Goal: Task Accomplishment & Management: Manage account settings

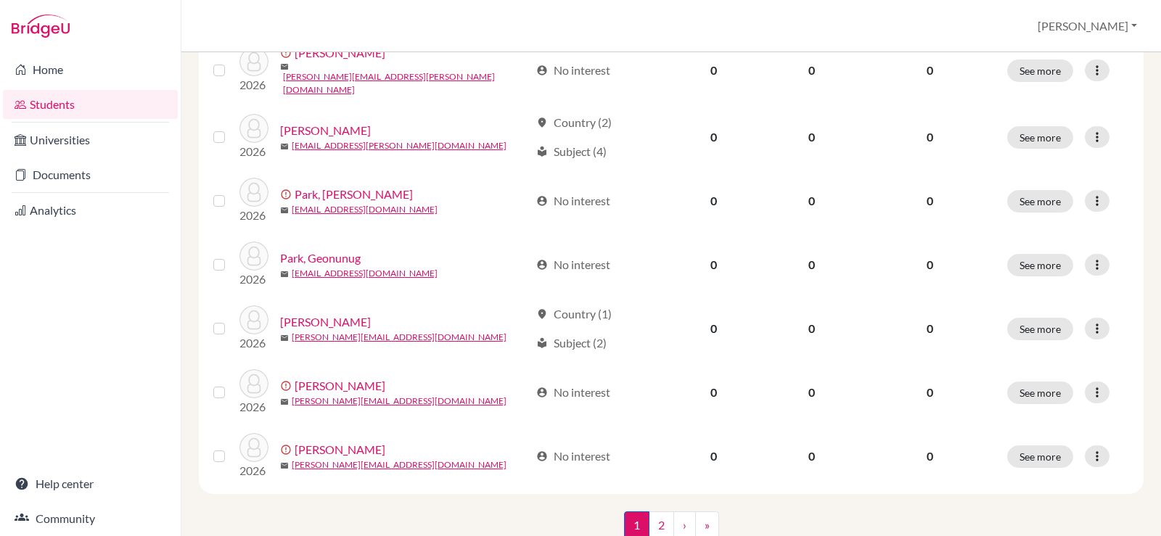
scroll to position [1124, 0]
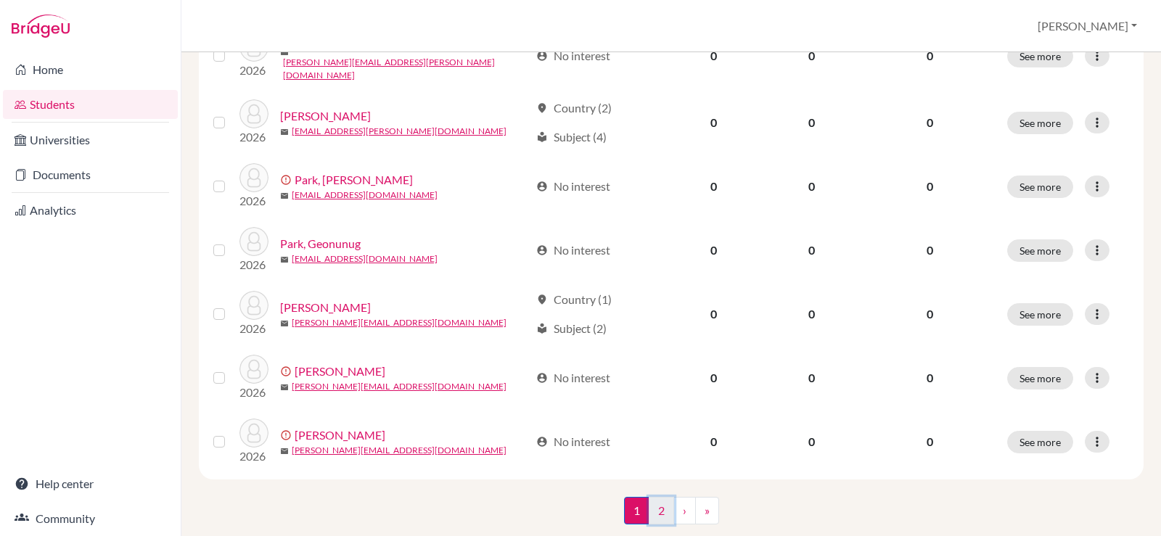
click at [657, 497] on link "2" at bounding box center [661, 511] width 25 height 28
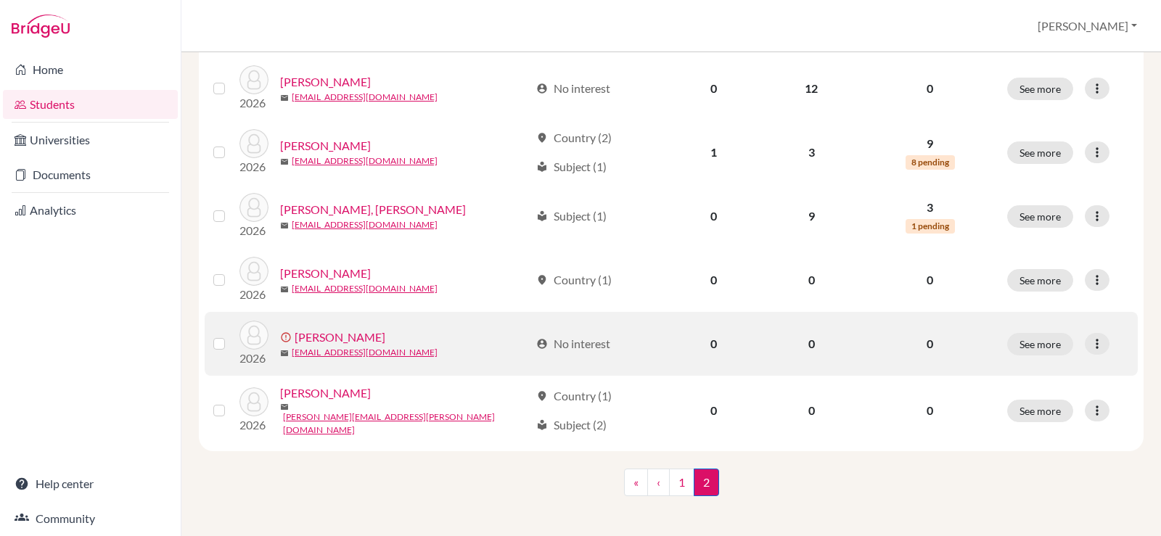
scroll to position [230, 0]
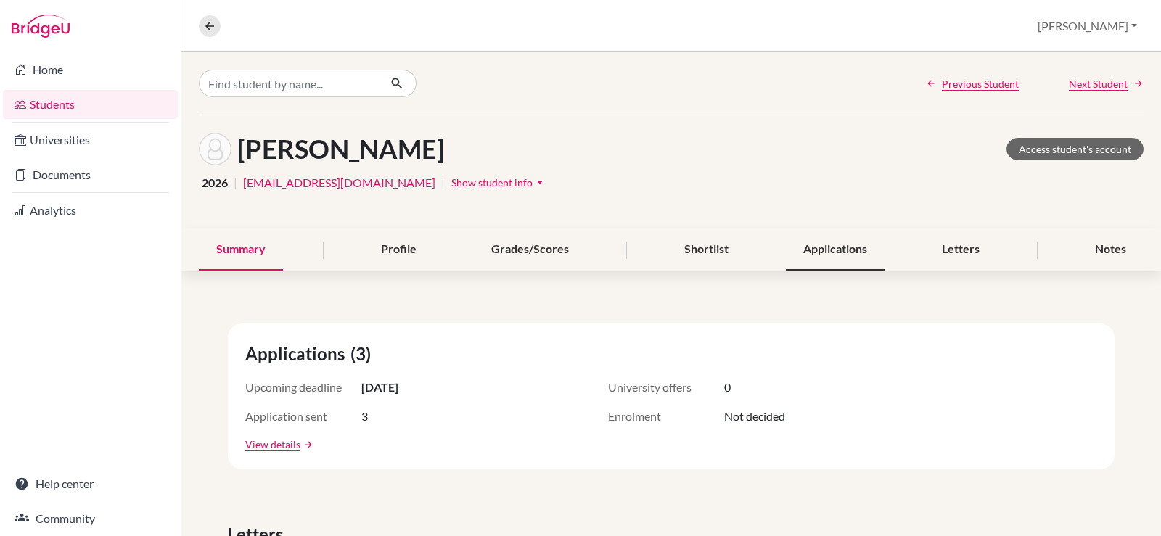
click at [813, 247] on div "Applications" at bounding box center [835, 250] width 99 height 43
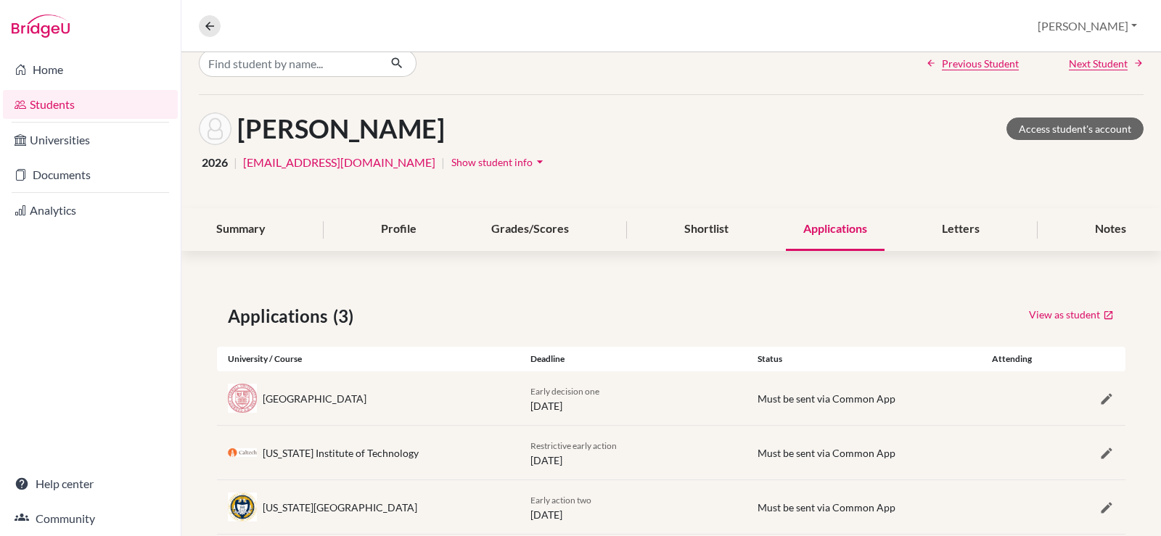
scroll to position [54, 0]
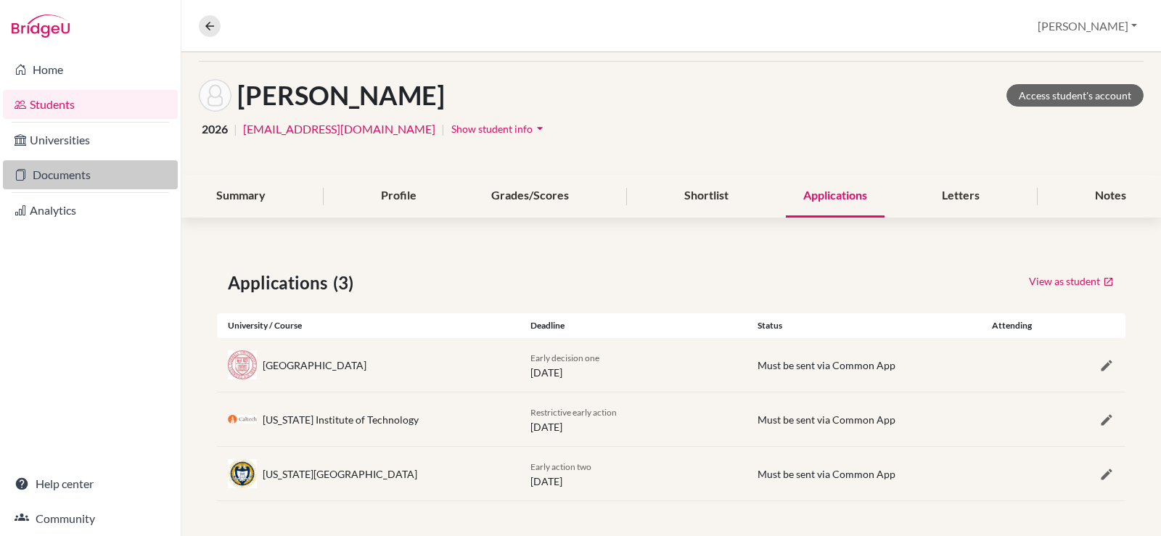
click at [104, 172] on link "Documents" at bounding box center [90, 174] width 175 height 29
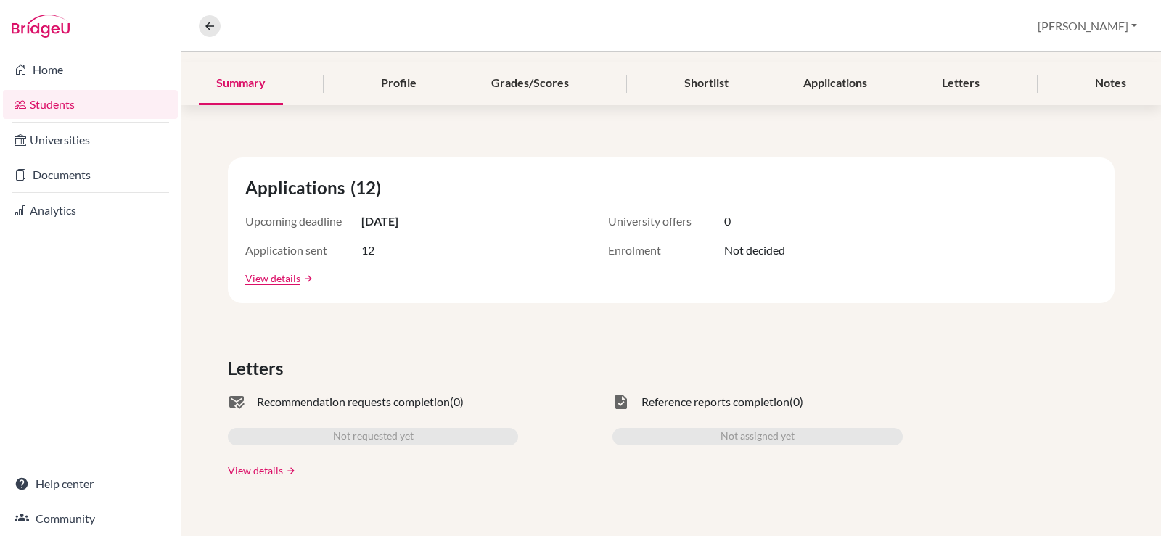
scroll to position [87, 0]
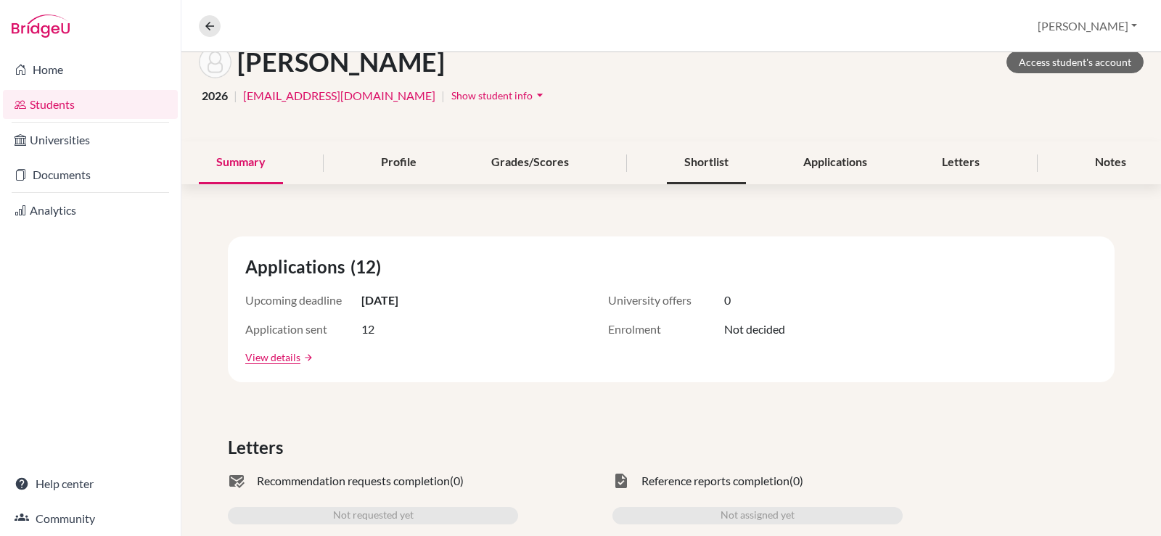
click at [703, 171] on div "Shortlist" at bounding box center [706, 162] width 79 height 43
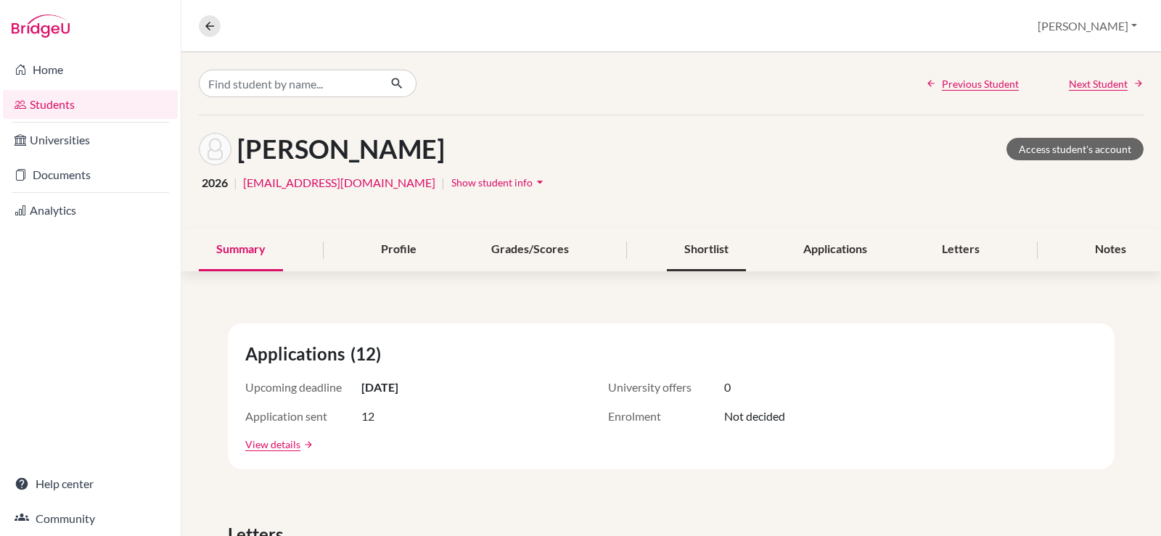
click at [677, 237] on div "Shortlist" at bounding box center [706, 250] width 79 height 43
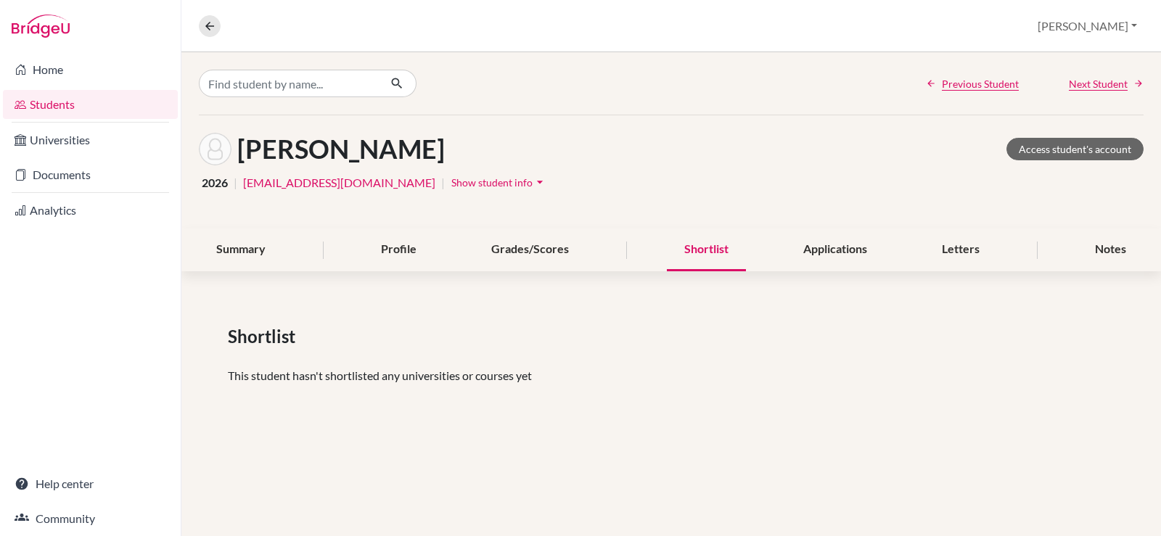
click at [797, 274] on div "Previous Student Next Student Ryu, Daniel Access student's account 2026 | seung…" at bounding box center [670, 241] width 979 height 379
click at [817, 241] on div "Applications" at bounding box center [835, 250] width 99 height 43
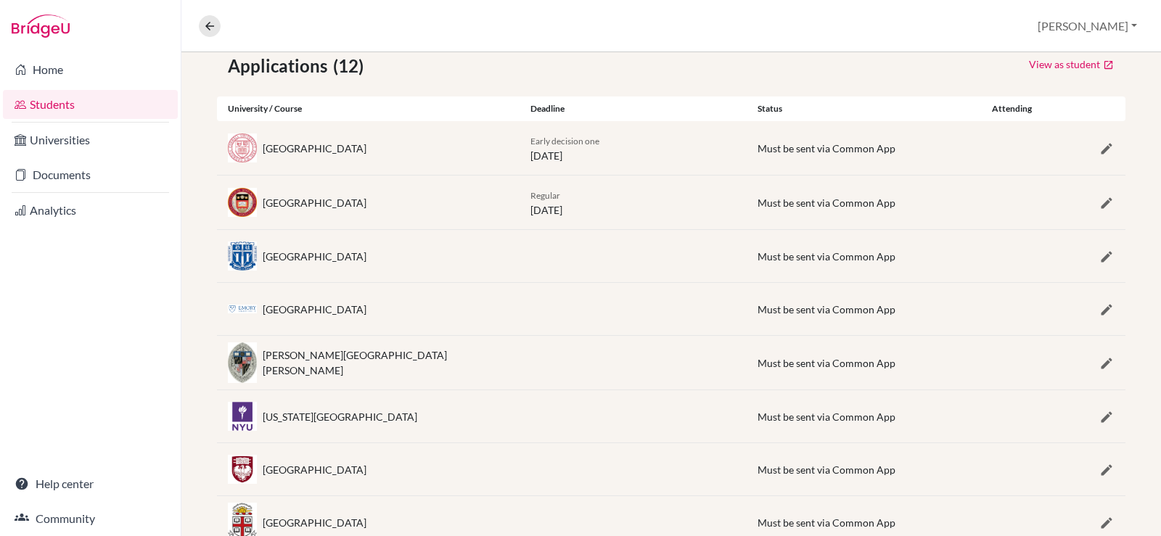
scroll to position [290, 0]
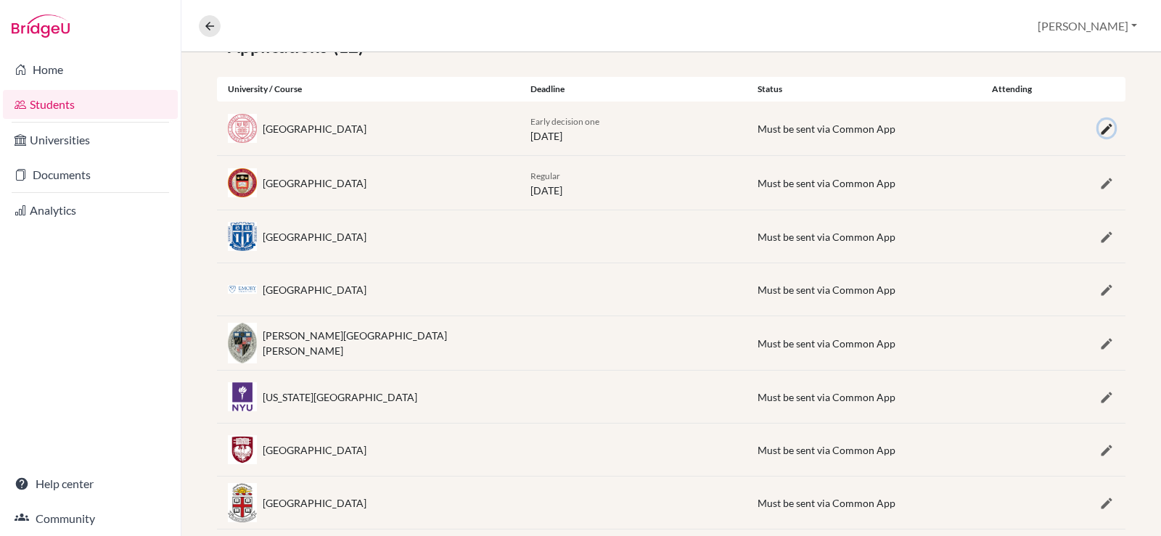
click at [1101, 126] on icon "button" at bounding box center [1106, 129] width 15 height 15
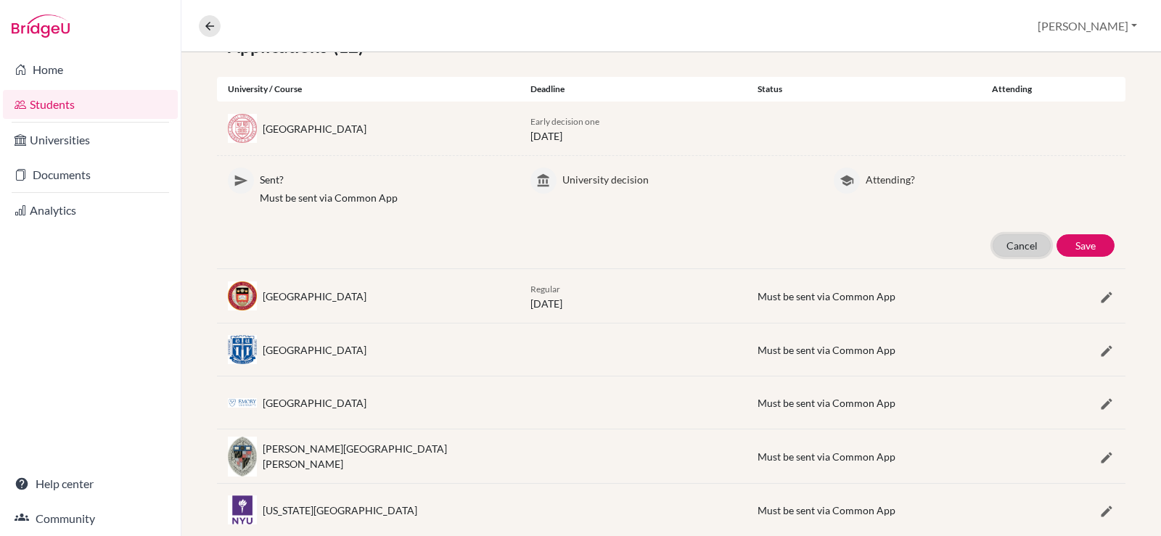
click at [1000, 250] on button "Cancel" at bounding box center [1021, 245] width 58 height 22
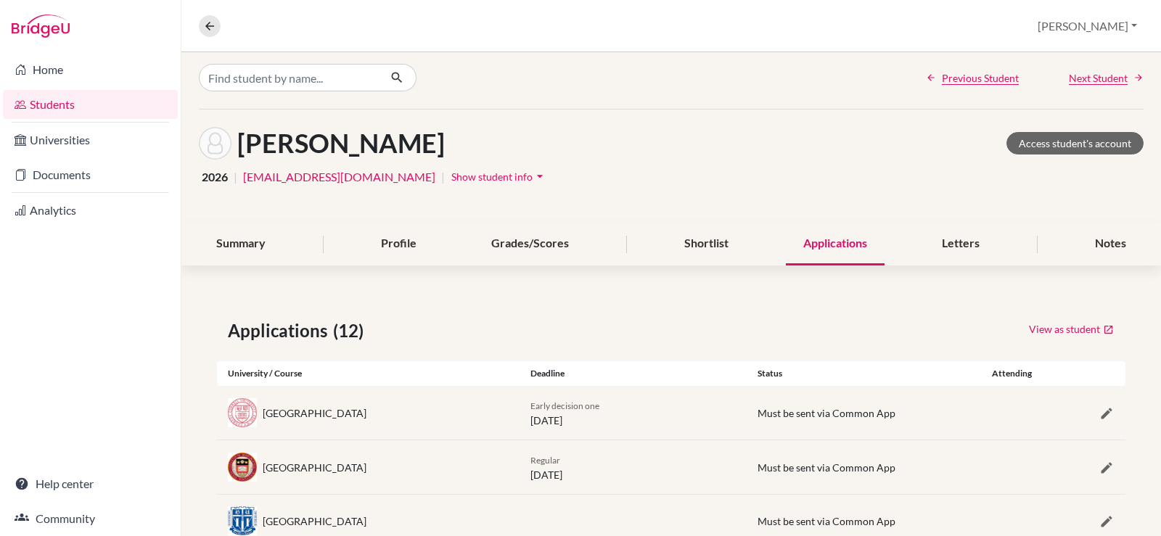
scroll to position [0, 0]
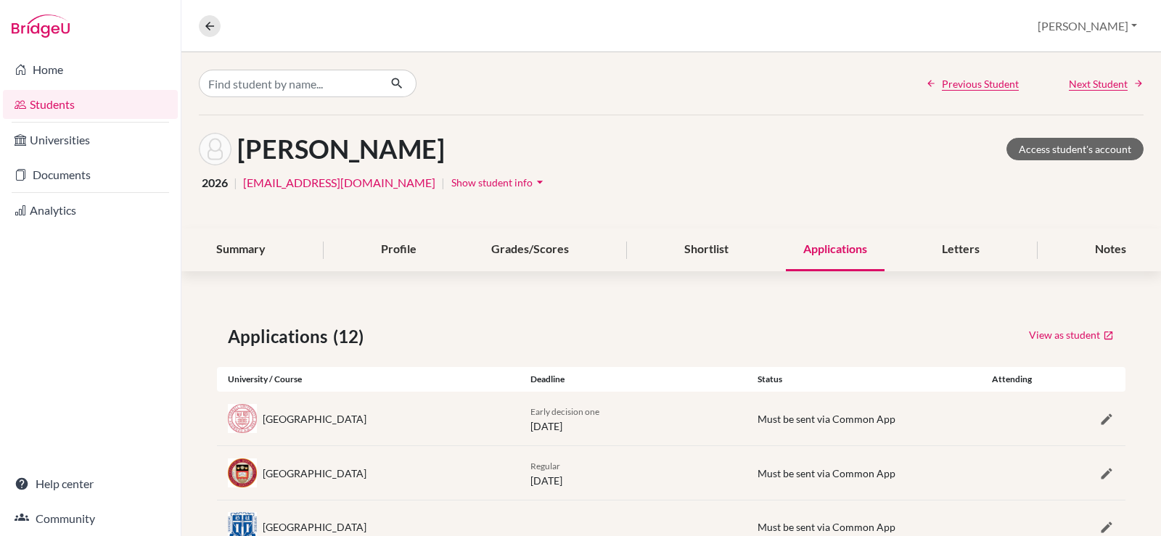
click at [50, 104] on link "Students" at bounding box center [90, 104] width 175 height 29
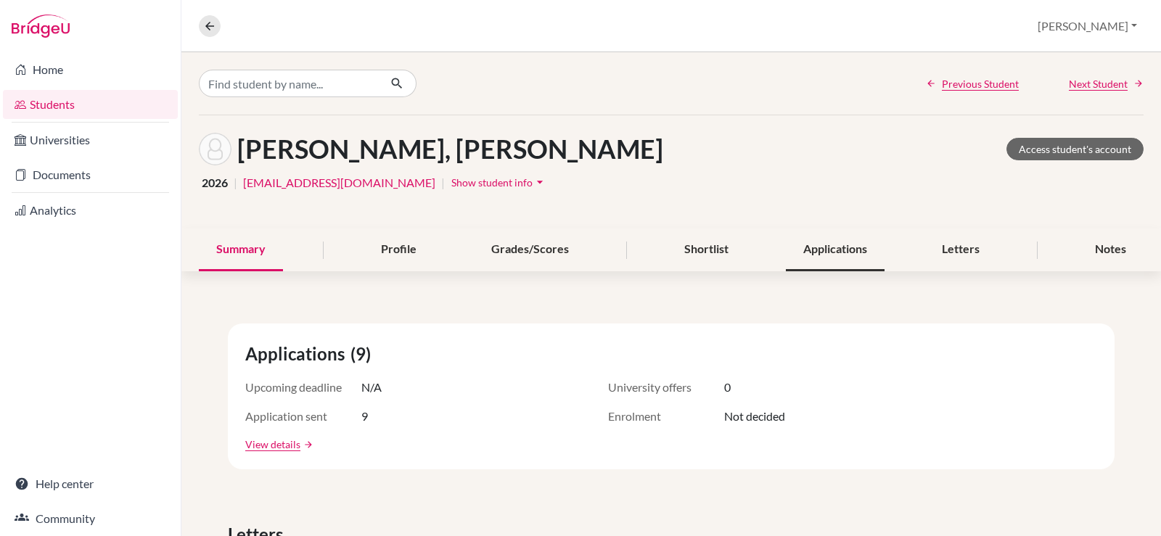
click at [791, 250] on div "Applications" at bounding box center [835, 250] width 99 height 43
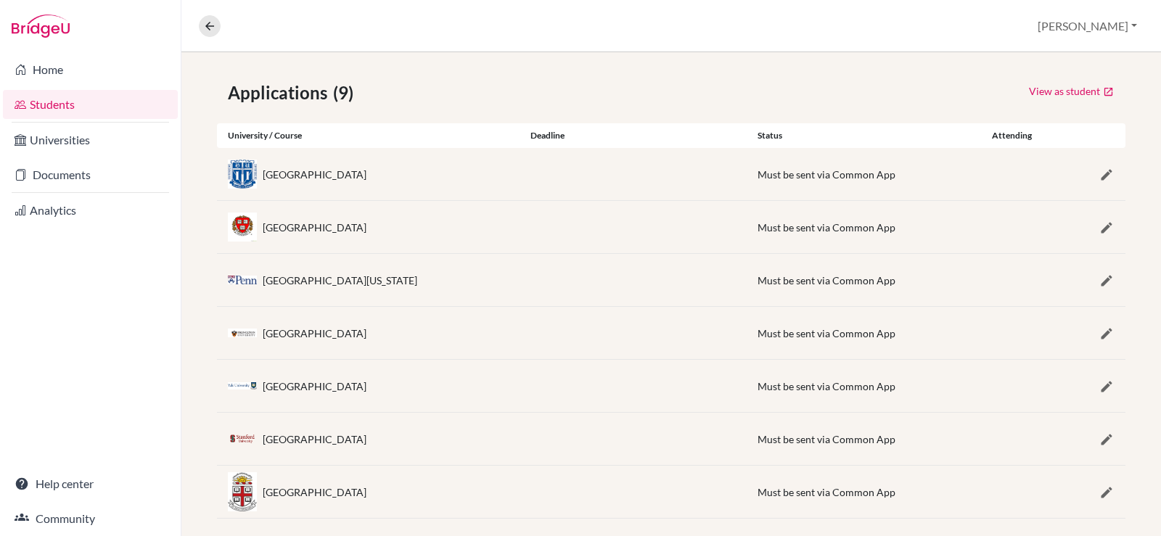
scroll to position [222, 0]
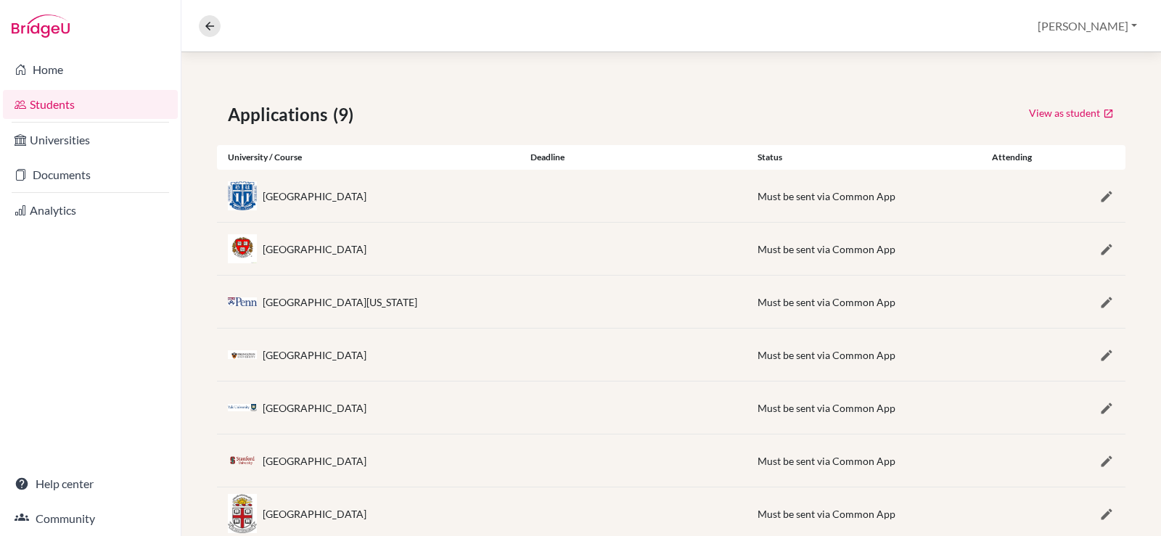
click at [570, 192] on div "Duke University Must be sent via Common App" at bounding box center [671, 196] width 908 height 52
click at [1099, 196] on icon "button" at bounding box center [1106, 196] width 15 height 15
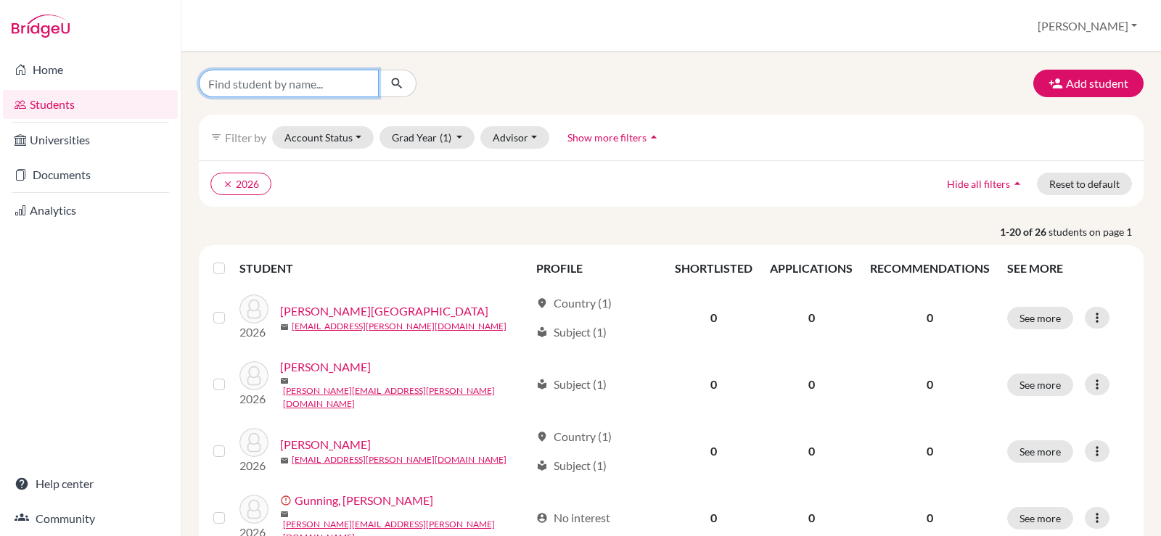
click at [292, 76] on input "Find student by name..." at bounding box center [289, 84] width 180 height 28
type input "kea"
click button "submit" at bounding box center [397, 84] width 38 height 28
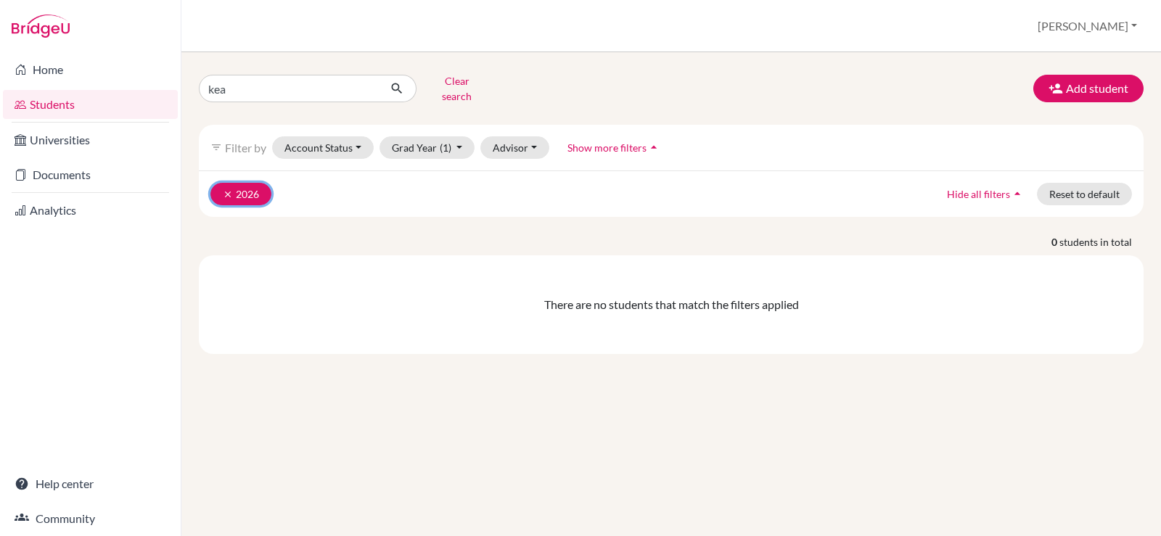
click at [223, 189] on icon "clear" at bounding box center [228, 194] width 10 height 10
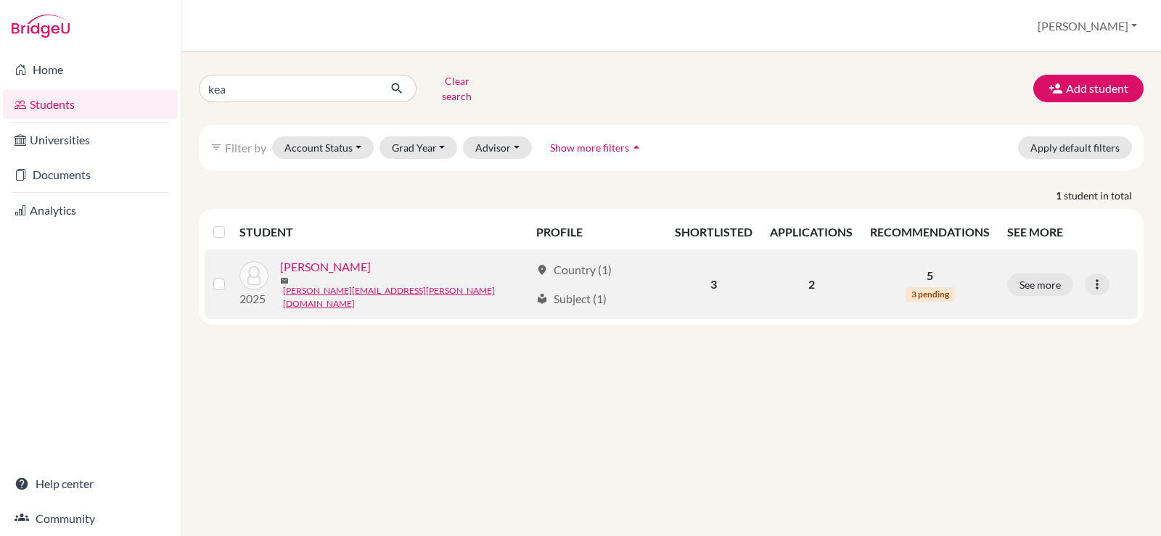
click at [332, 260] on link "Keane, Nathalie" at bounding box center [325, 266] width 91 height 17
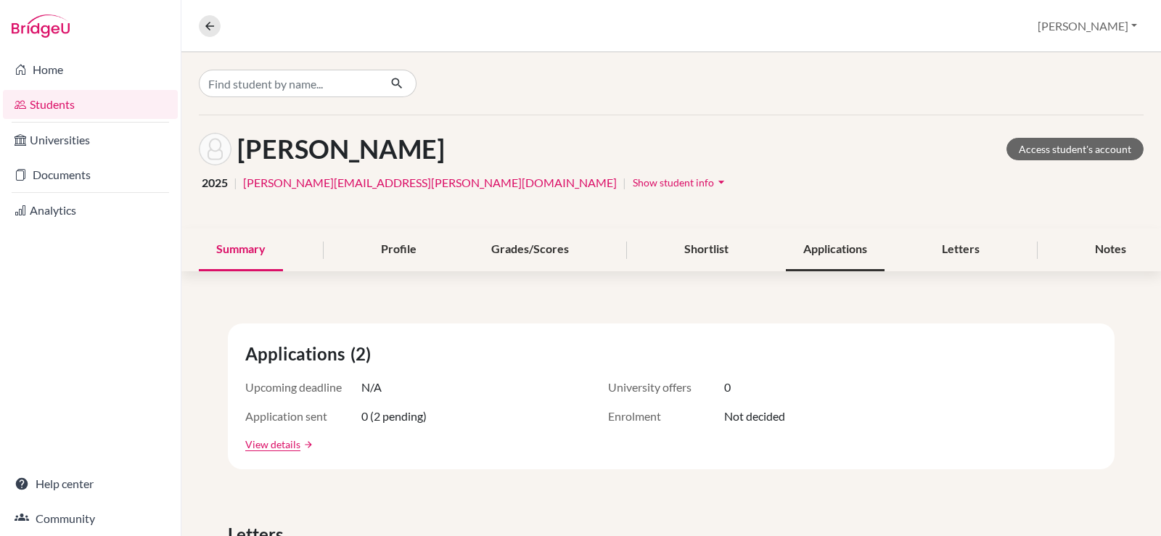
click at [818, 249] on div "Applications" at bounding box center [835, 250] width 99 height 43
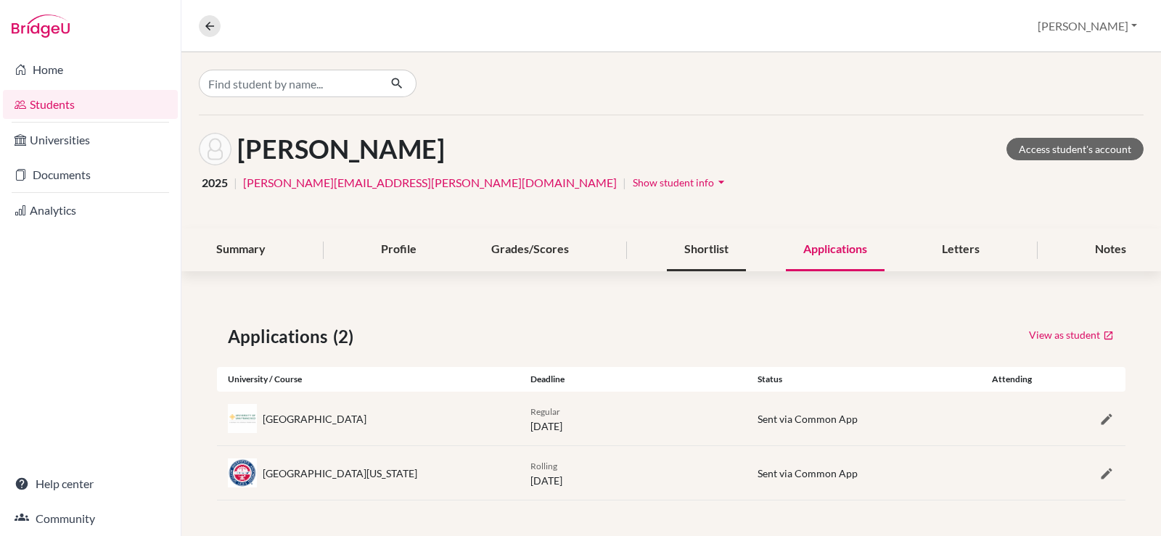
click at [685, 254] on div "Shortlist" at bounding box center [706, 250] width 79 height 43
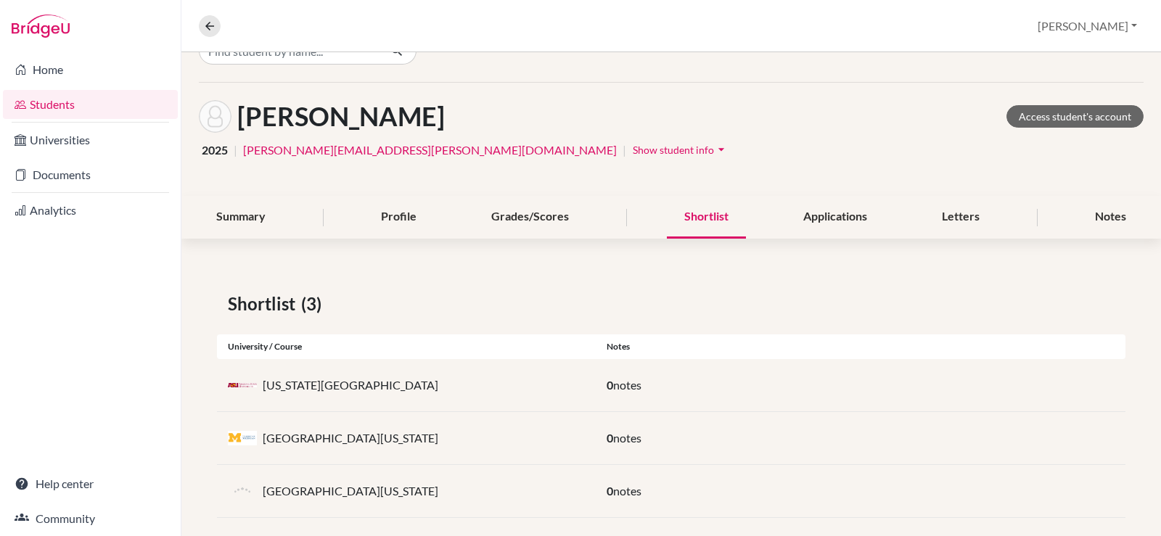
scroll to position [49, 0]
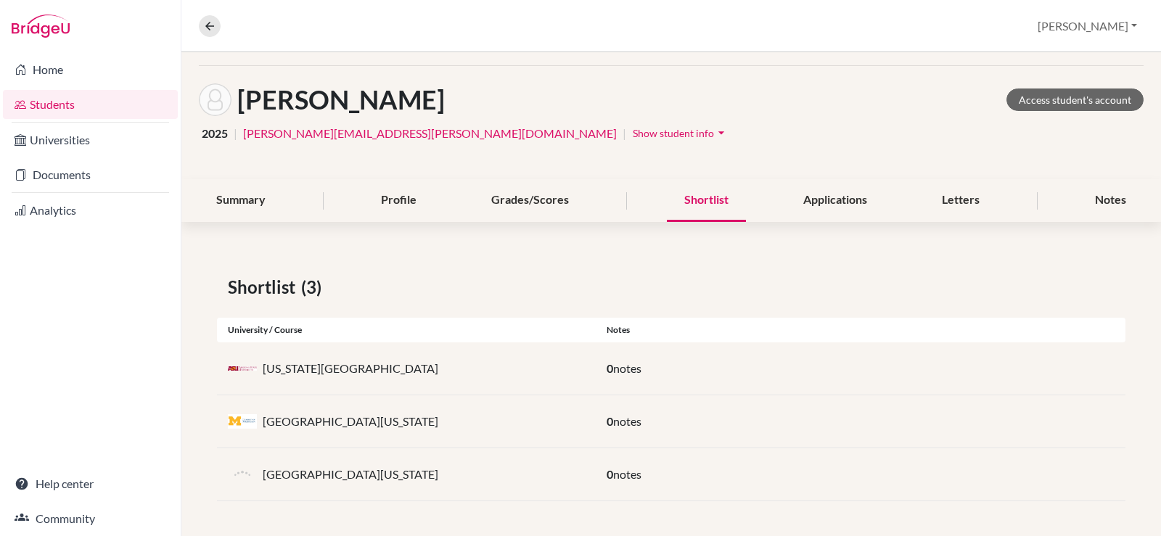
click at [67, 118] on link "Students" at bounding box center [90, 104] width 175 height 29
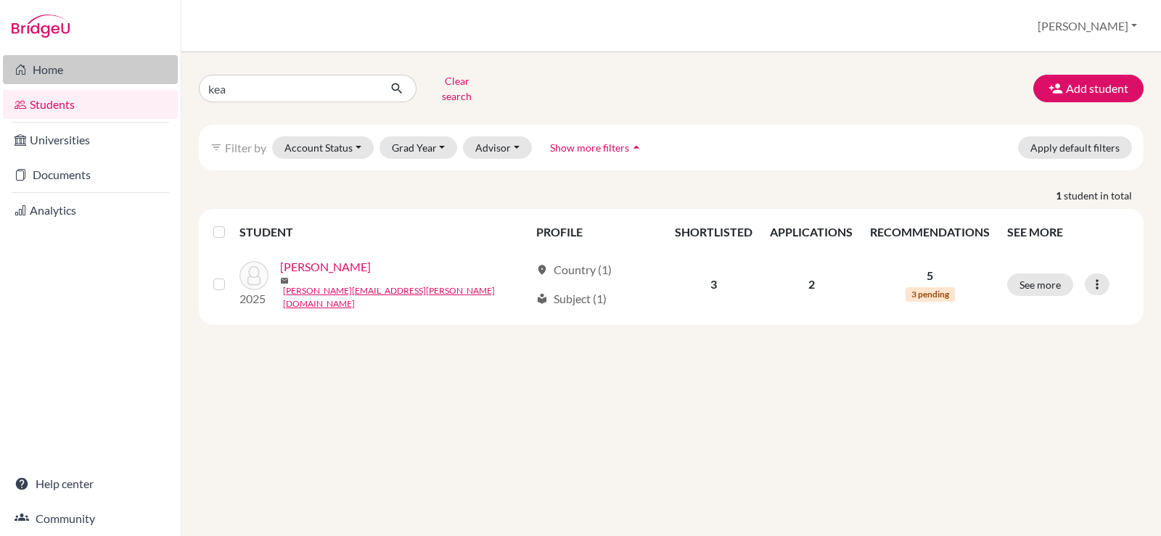
click at [67, 76] on link "Home" at bounding box center [90, 69] width 175 height 29
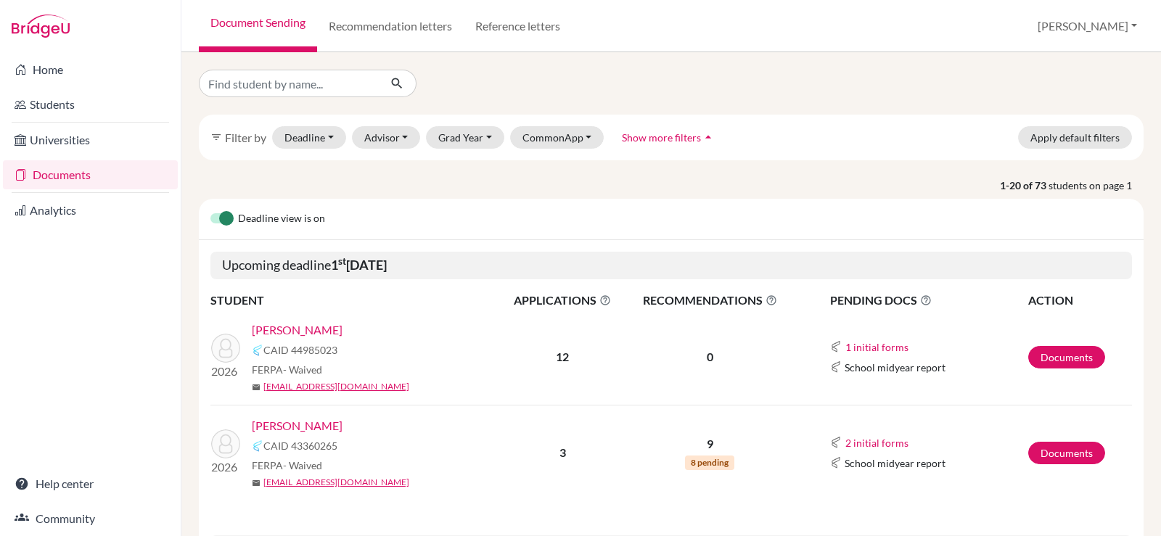
scroll to position [73, 0]
click at [269, 331] on link "[PERSON_NAME]" at bounding box center [297, 329] width 91 height 17
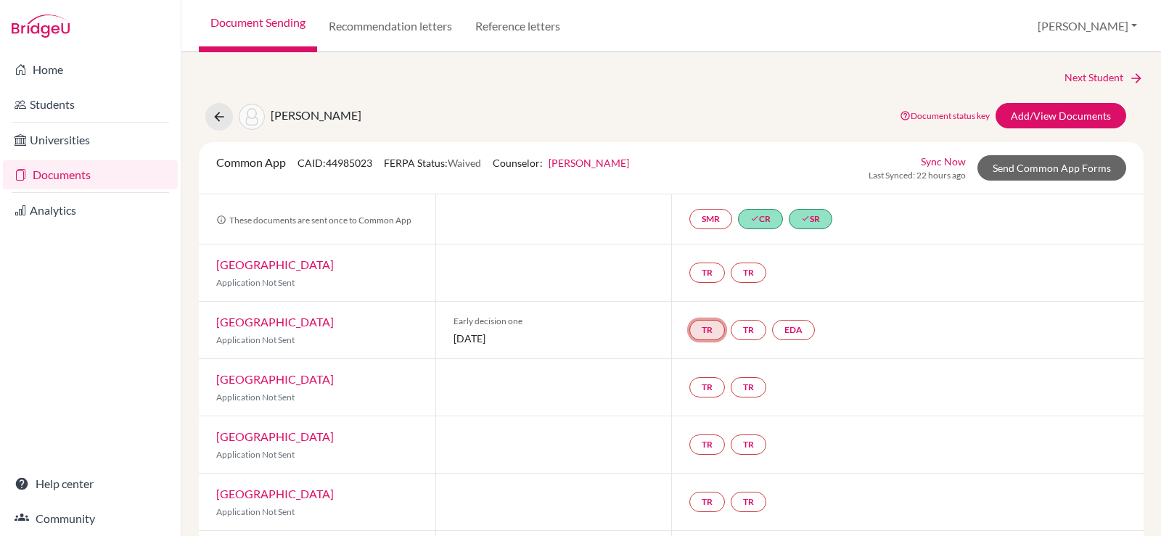
click at [703, 327] on link "TR" at bounding box center [707, 330] width 36 height 20
click at [1020, 102] on div "Next Student [PERSON_NAME] Document status key TR Requirement. Document not upl…" at bounding box center [671, 518] width 945 height 897
click at [1019, 111] on link "Add/View Documents" at bounding box center [1060, 115] width 131 height 25
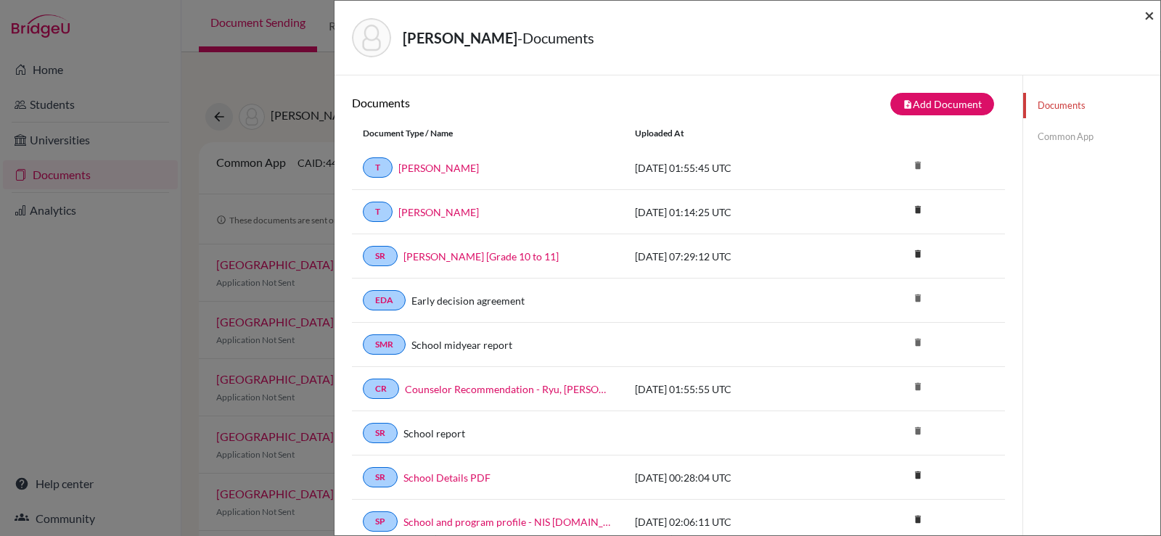
click at [1146, 15] on span "×" at bounding box center [1149, 14] width 10 height 21
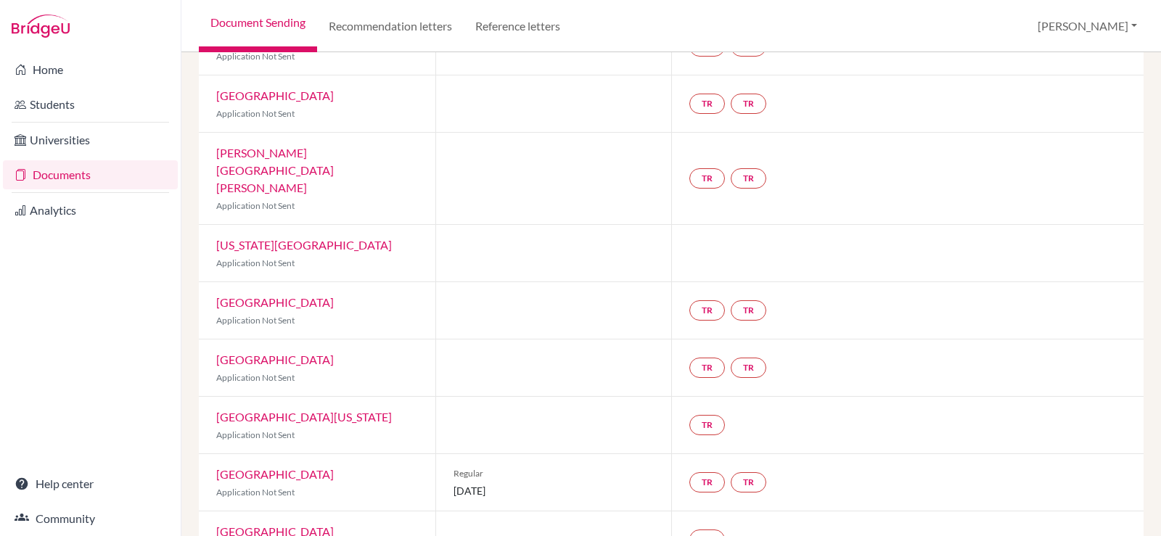
scroll to position [413, 0]
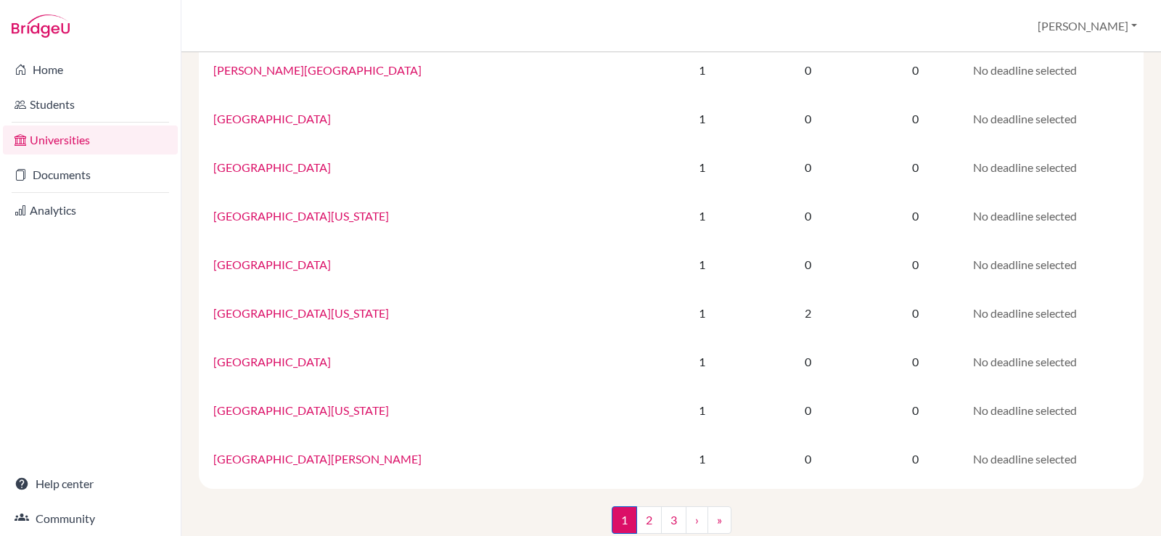
scroll to position [937, 0]
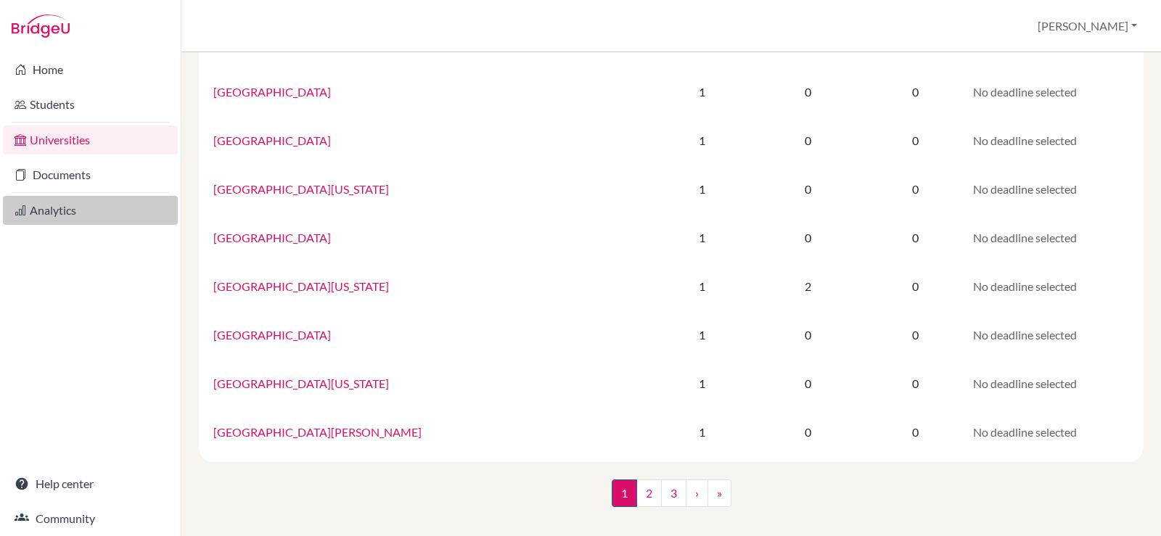
click at [64, 210] on link "Analytics" at bounding box center [90, 210] width 175 height 29
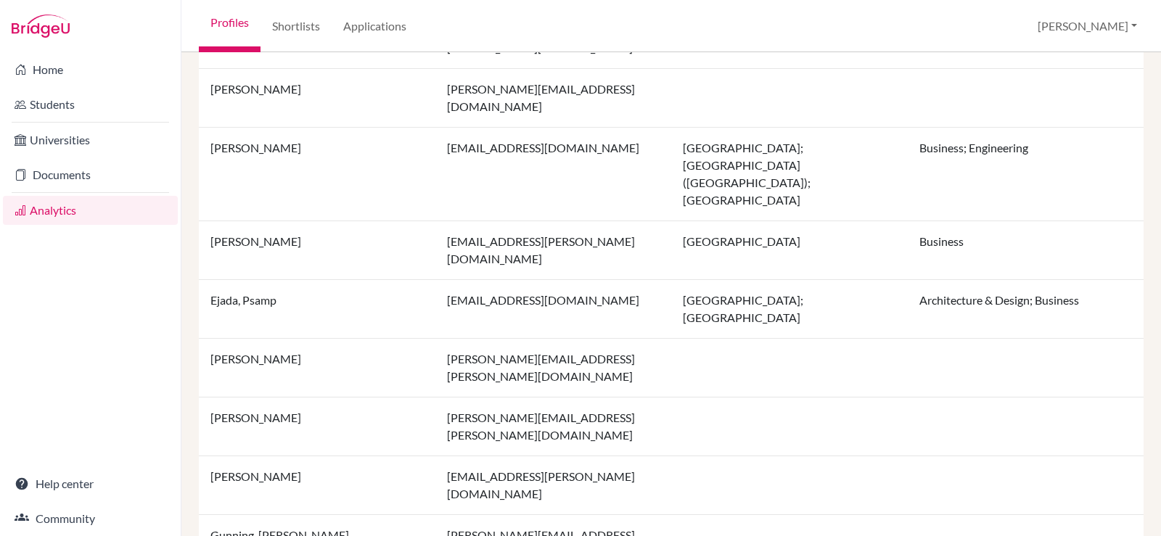
scroll to position [1016, 0]
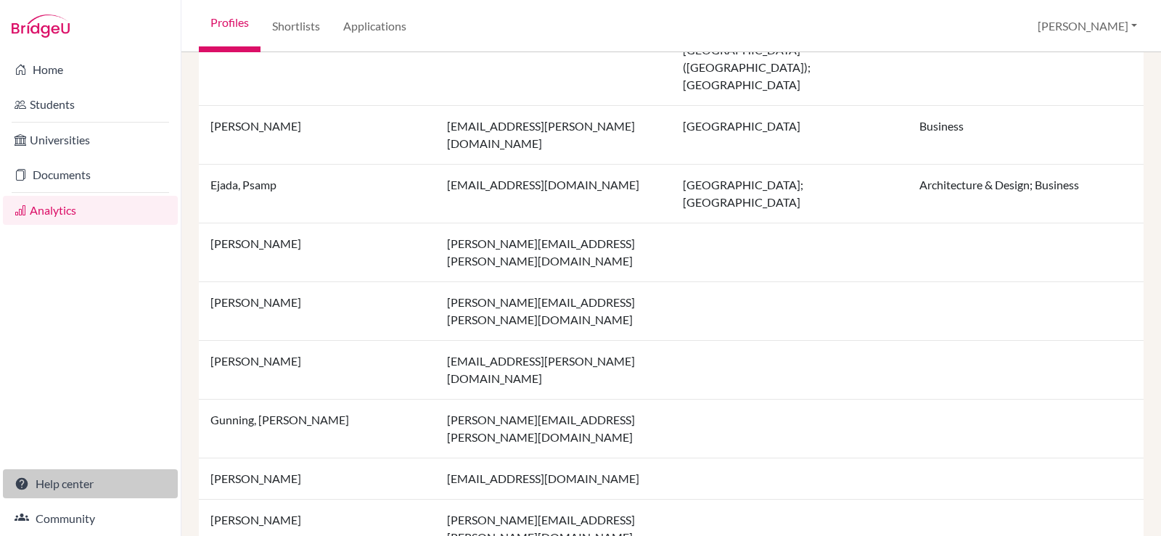
click at [81, 477] on link "Help center" at bounding box center [90, 483] width 175 height 29
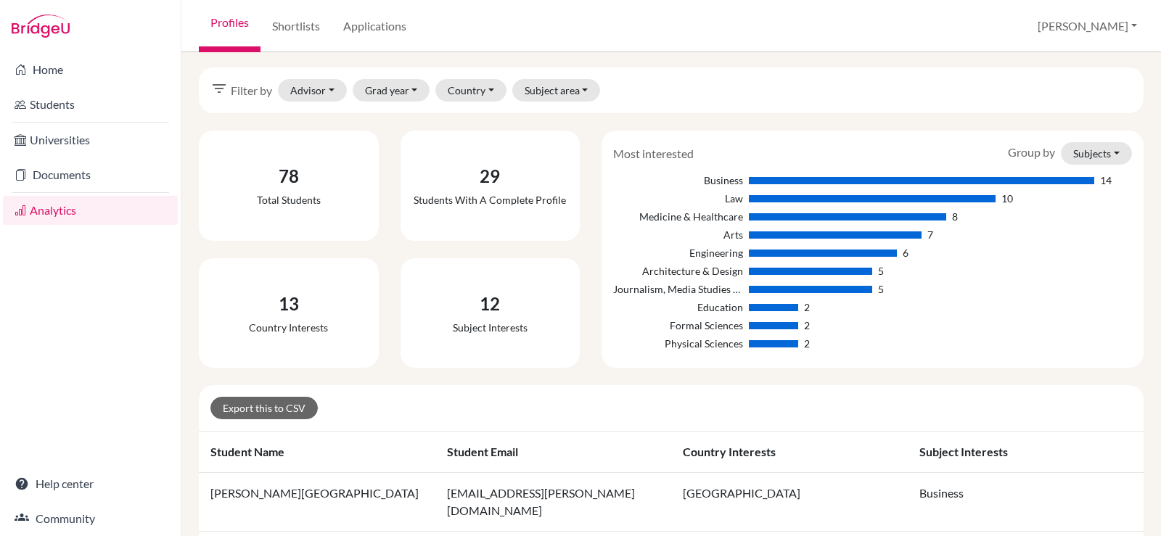
scroll to position [0, 0]
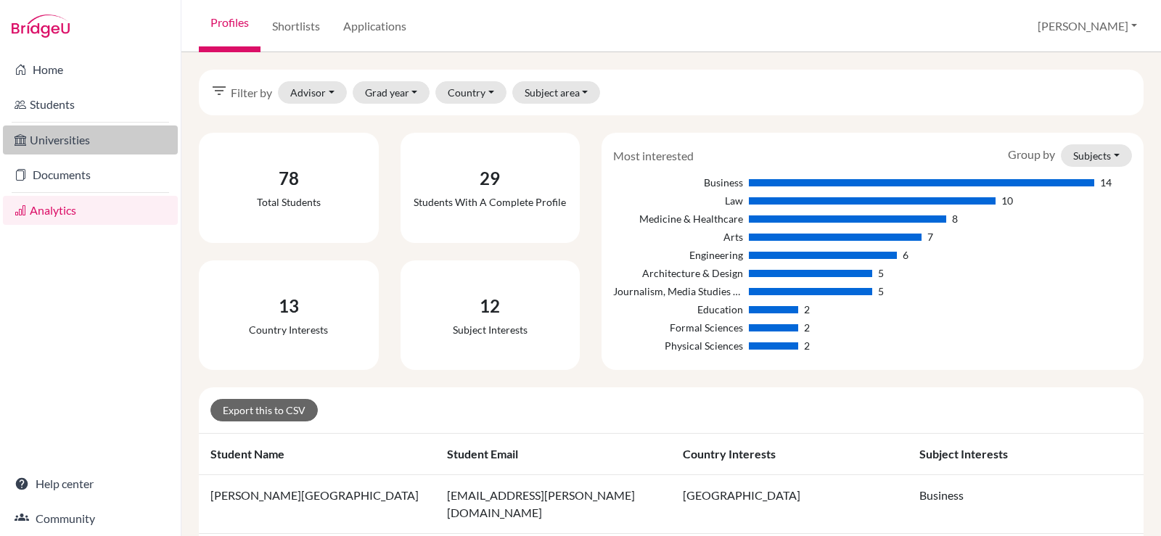
click at [58, 142] on link "Universities" at bounding box center [90, 140] width 175 height 29
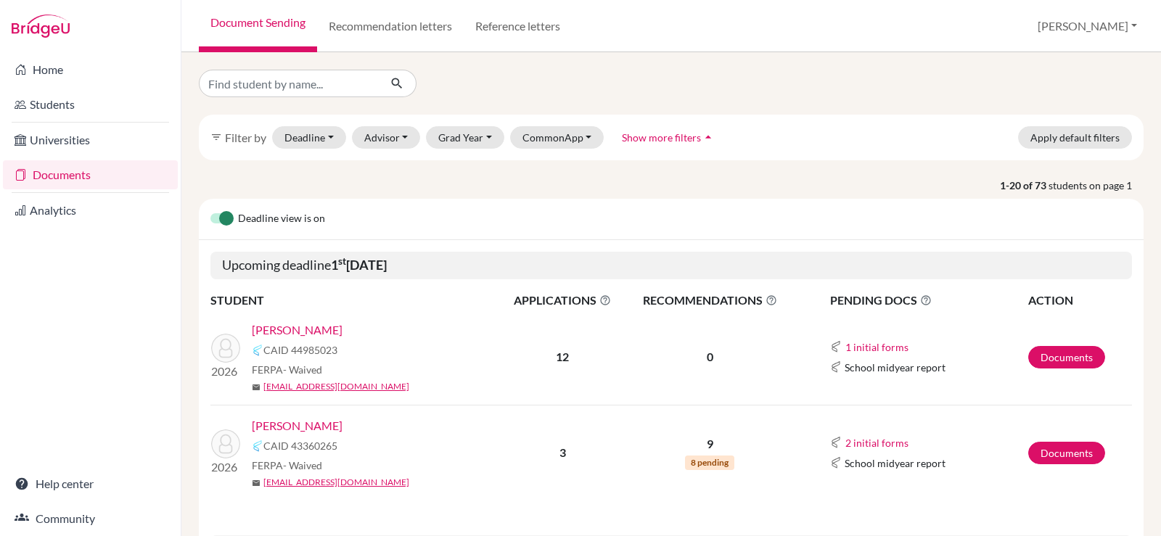
click at [276, 330] on link "[PERSON_NAME]" at bounding box center [297, 329] width 91 height 17
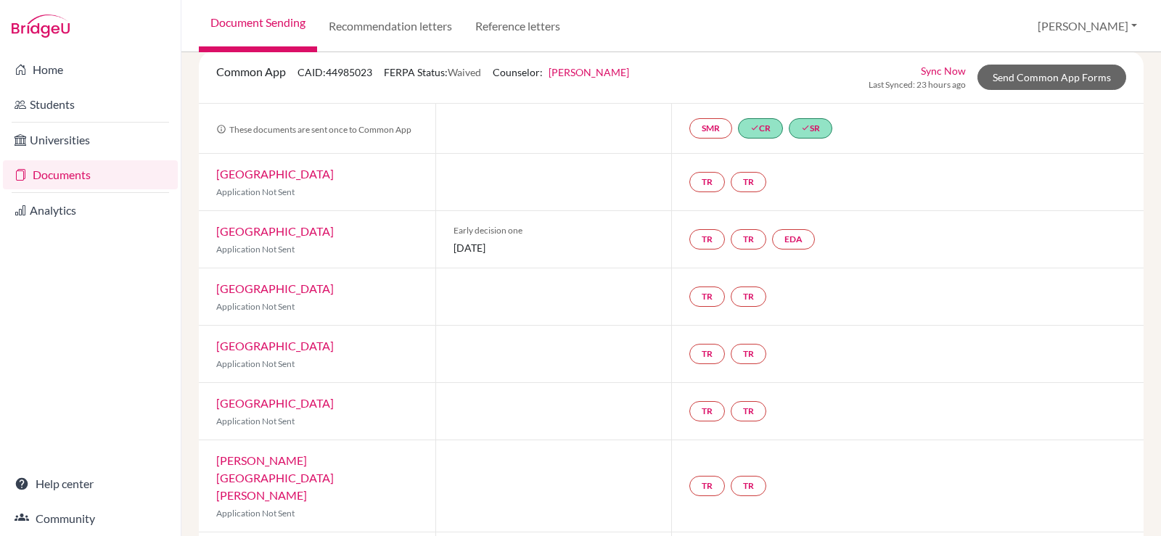
scroll to position [50, 0]
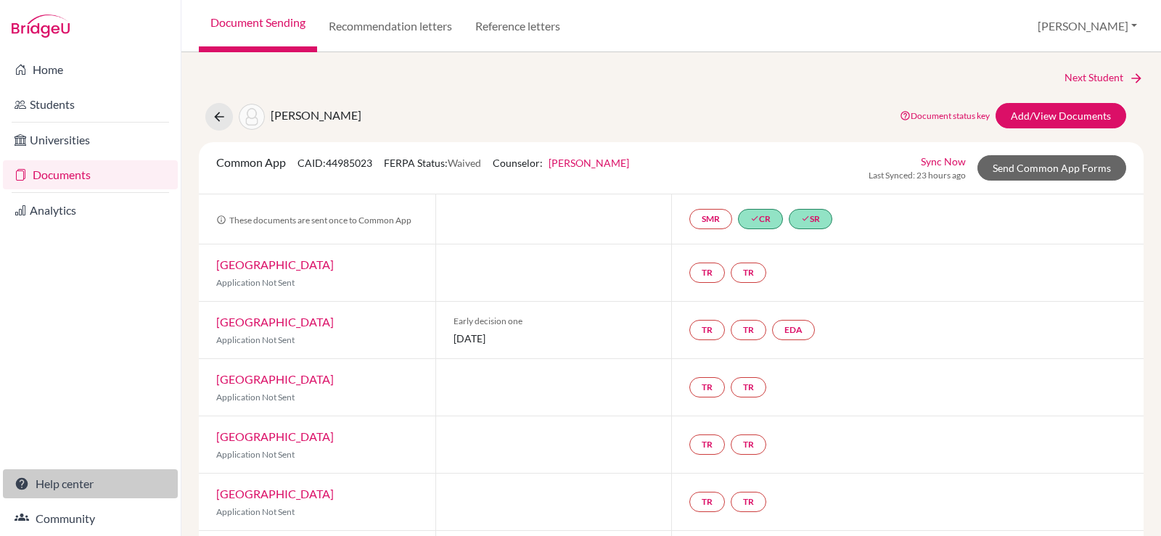
click at [58, 479] on link "Help center" at bounding box center [90, 483] width 175 height 29
